Goal: Find specific page/section: Find specific page/section

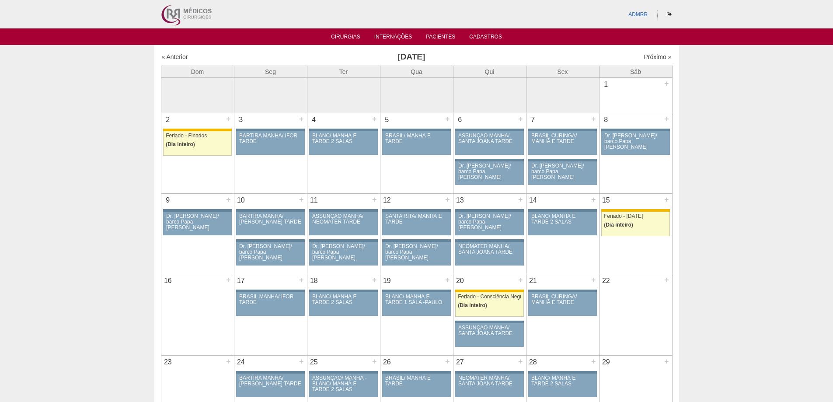
click at [173, 62] on div "« Anterior [DATE] Próximo »" at bounding box center [417, 59] width 512 height 14
click at [175, 58] on link "« Anterior" at bounding box center [175, 56] width 26 height 7
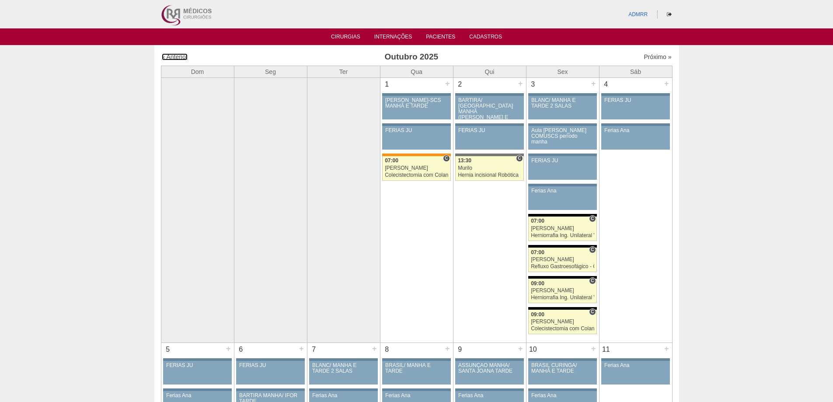
click at [175, 58] on link "« Anterior" at bounding box center [175, 56] width 26 height 7
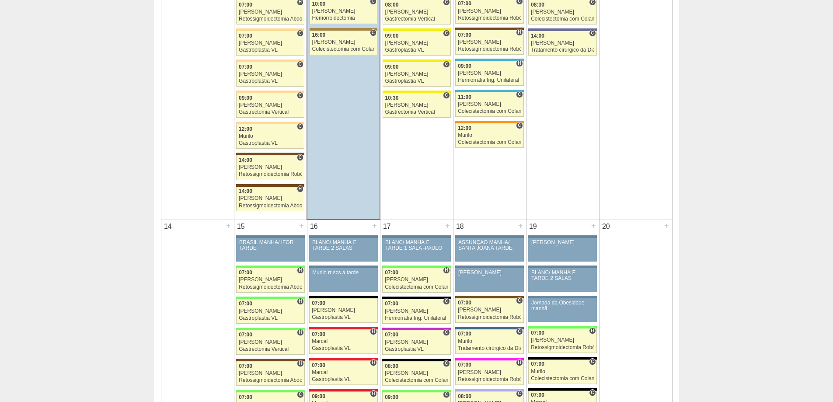
scroll to position [831, 0]
